Goal: Find specific page/section: Find specific page/section

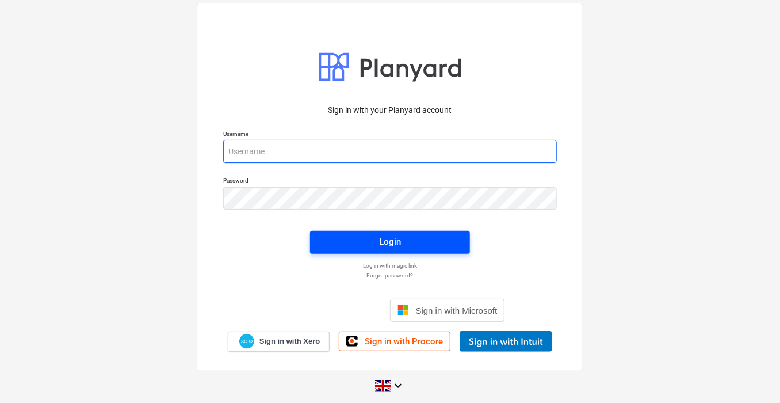
type input "[PERSON_NAME][EMAIL_ADDRESS][PERSON_NAME][DOMAIN_NAME]"
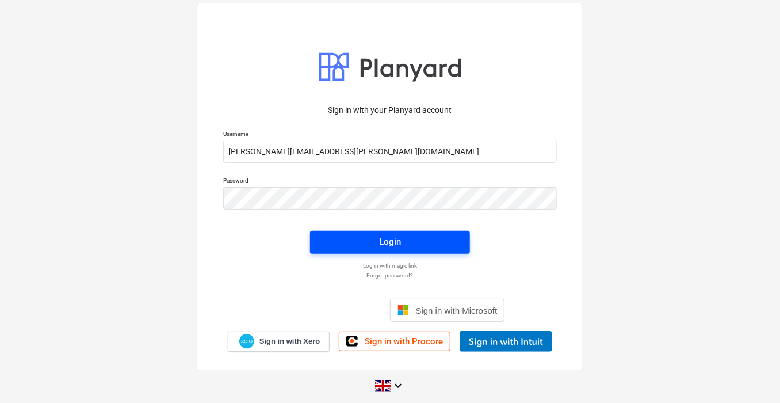
click at [424, 246] on span "Login" at bounding box center [390, 241] width 132 height 15
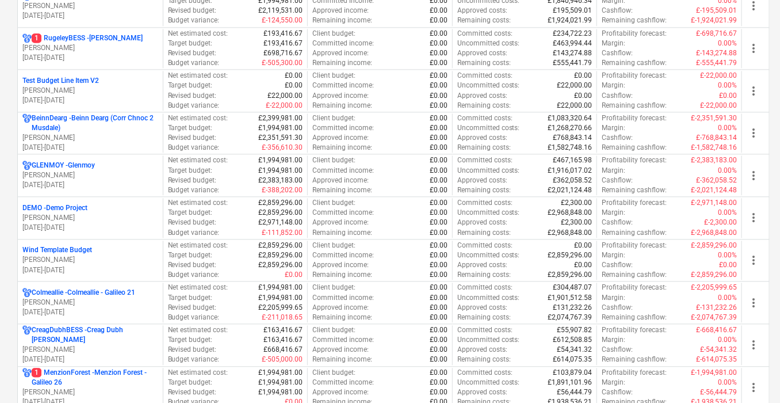
scroll to position [1079, 0]
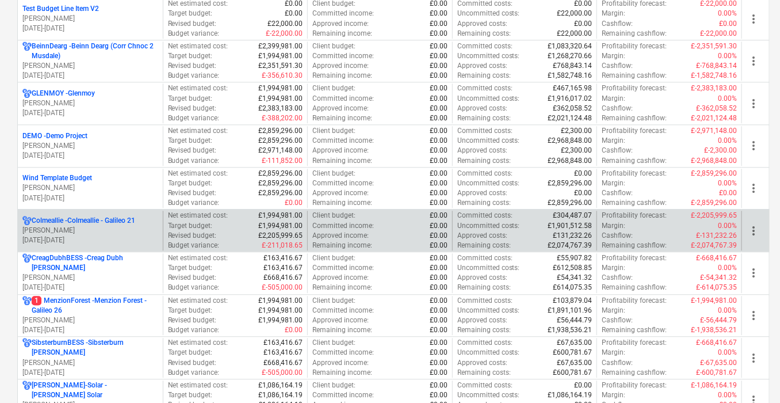
click at [97, 218] on p "Colmeallie - Colmeallie - Galileo 21" at bounding box center [84, 221] width 104 height 10
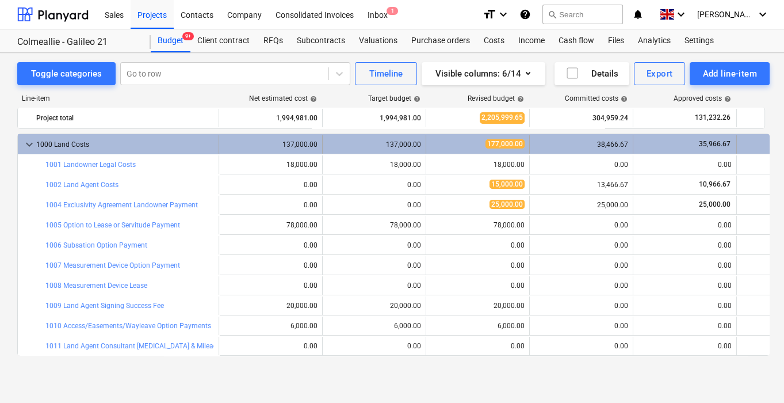
click at [24, 142] on span "keyboard_arrow_down" at bounding box center [29, 145] width 14 height 14
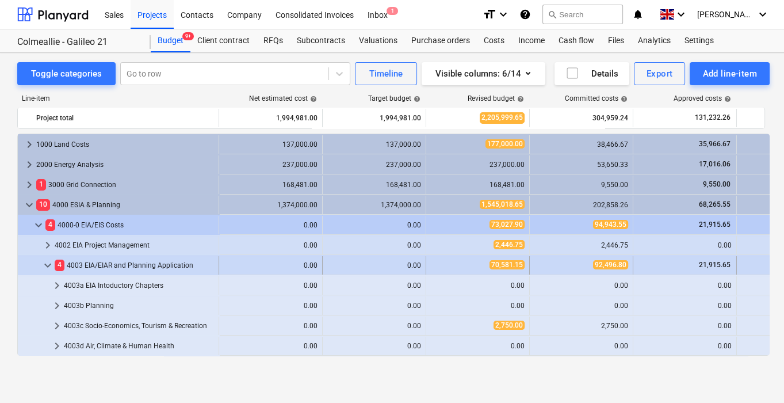
click at [45, 262] on span "keyboard_arrow_down" at bounding box center [48, 265] width 14 height 14
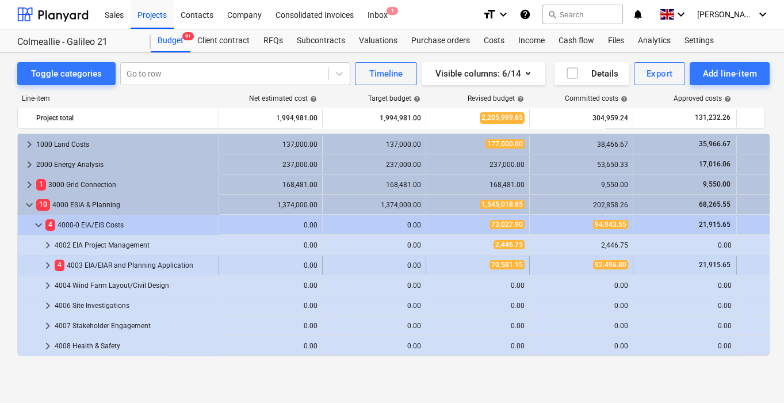
click at [49, 264] on span "keyboard_arrow_right" at bounding box center [48, 265] width 14 height 14
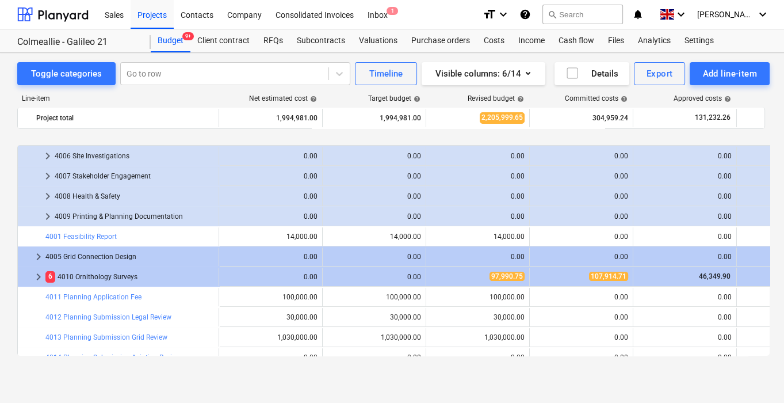
scroll to position [503, 0]
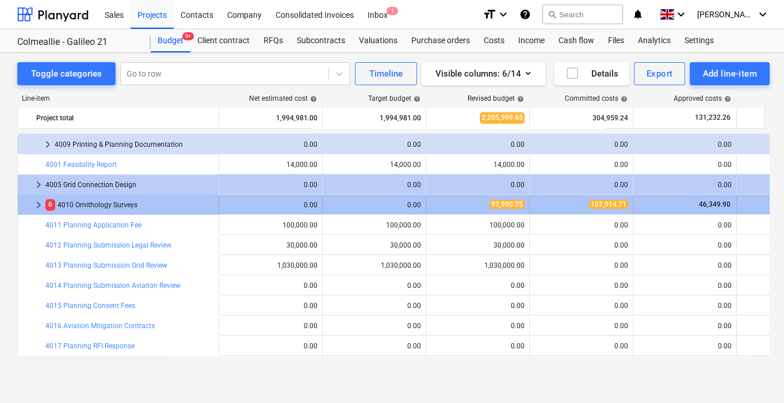
click at [39, 203] on span "keyboard_arrow_right" at bounding box center [39, 205] width 14 height 14
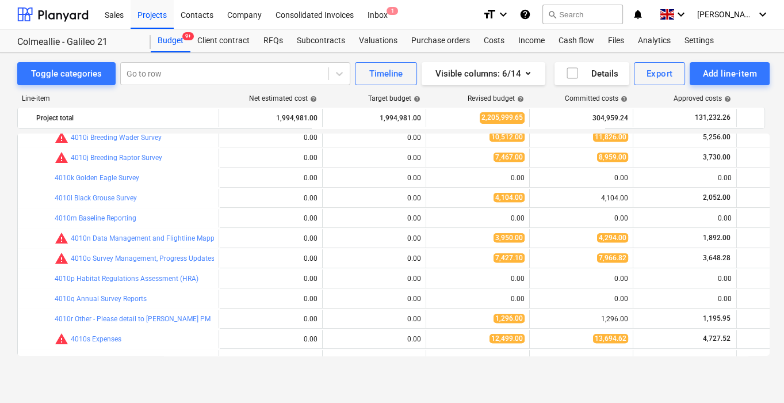
scroll to position [818, 0]
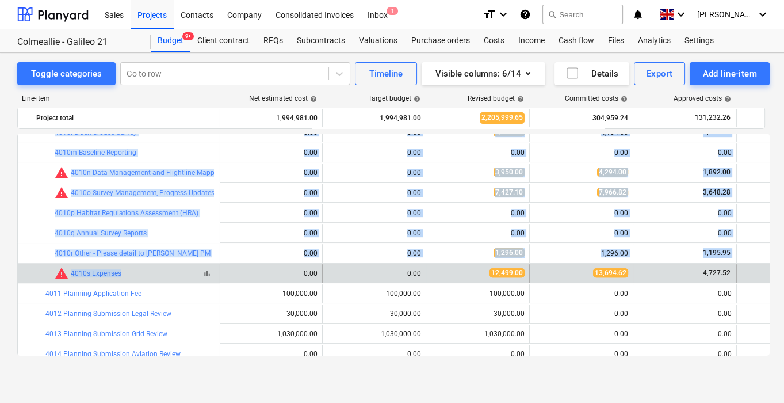
drag, startPoint x: 47, startPoint y: 222, endPoint x: 177, endPoint y: 270, distance: 138.2
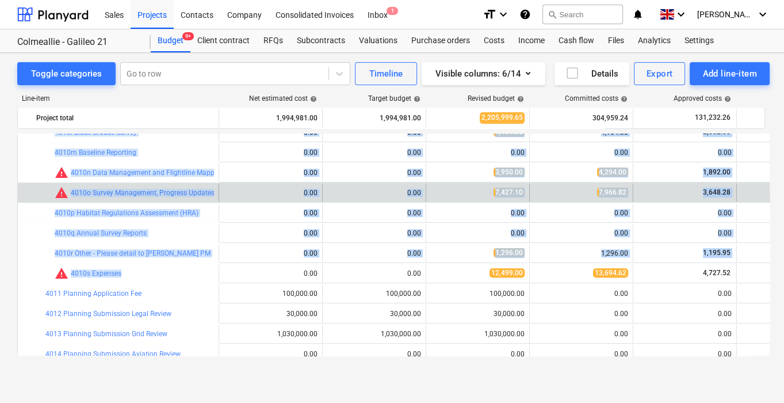
copy div "keyboard_arrow_right 4003n Forestry 0.00 0.00 0.00 0.00 0.00 0.00 more_vert key…"
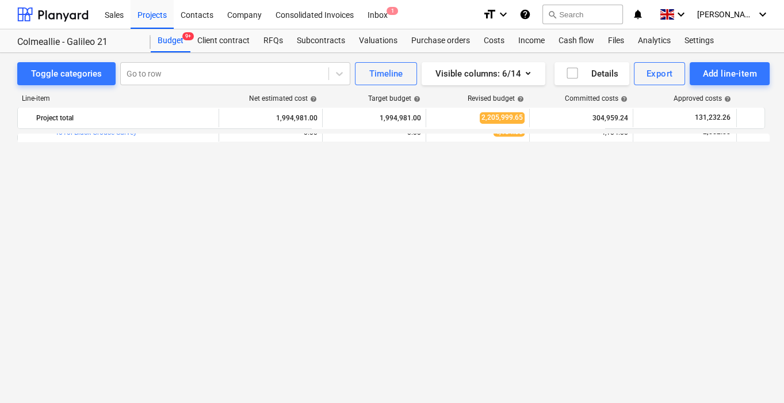
scroll to position [530, 0]
